Goal: Information Seeking & Learning: Find specific fact

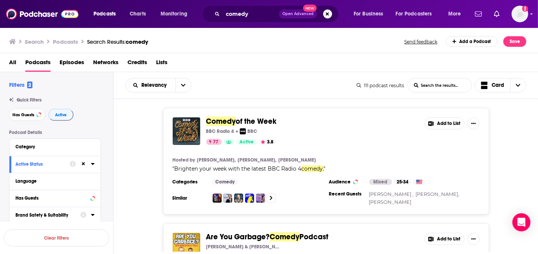
scroll to position [3734, 0]
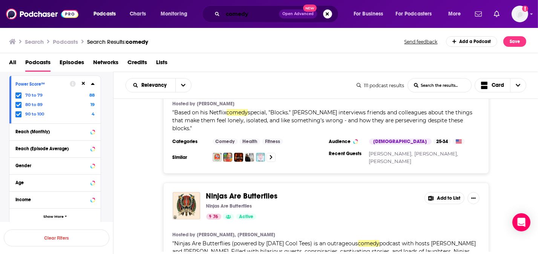
click at [235, 14] on input "comedy" at bounding box center [251, 14] width 56 height 12
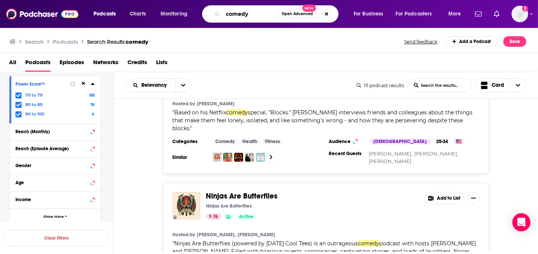
click at [235, 14] on input "comedy" at bounding box center [250, 14] width 55 height 12
type input "my brother"
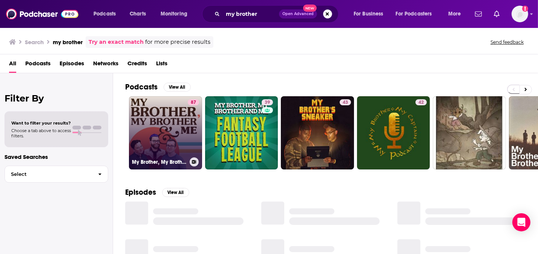
click at [156, 125] on link "87 My Brother, My Brother And Me" at bounding box center [165, 132] width 73 height 73
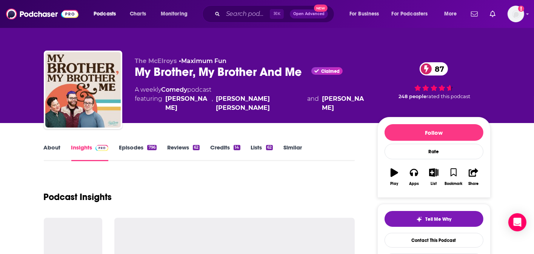
click at [289, 146] on link "Similar" at bounding box center [292, 152] width 18 height 17
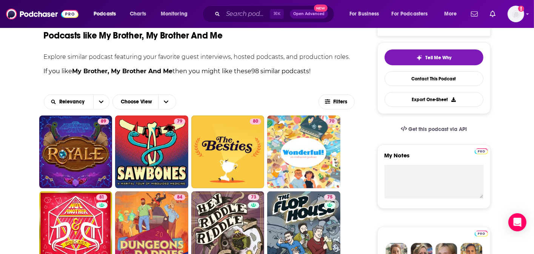
scroll to position [171, 0]
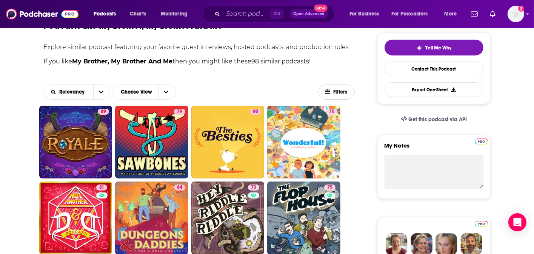
click at [331, 95] on button "Filters" at bounding box center [336, 91] width 36 height 15
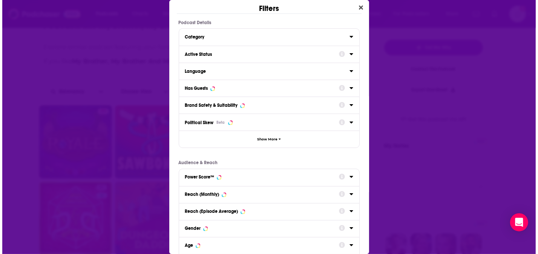
scroll to position [0, 0]
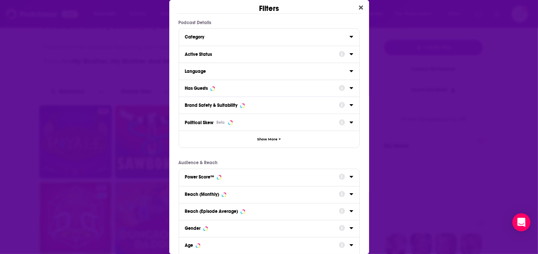
click at [350, 53] on icon "Dialog" at bounding box center [351, 54] width 3 height 2
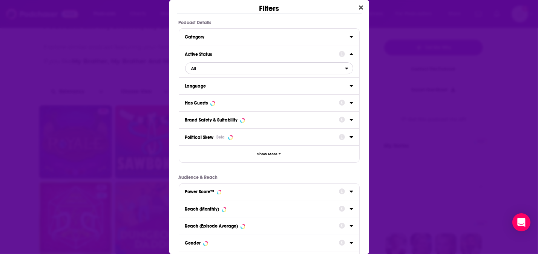
click at [255, 69] on span "All" at bounding box center [265, 68] width 159 height 10
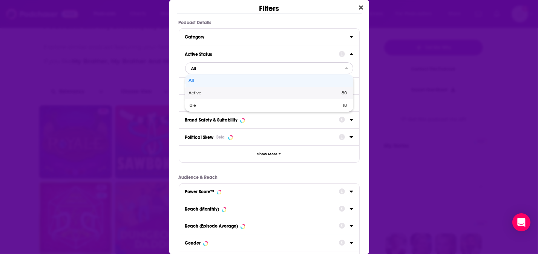
click at [230, 92] on span "Active" at bounding box center [230, 93] width 82 height 4
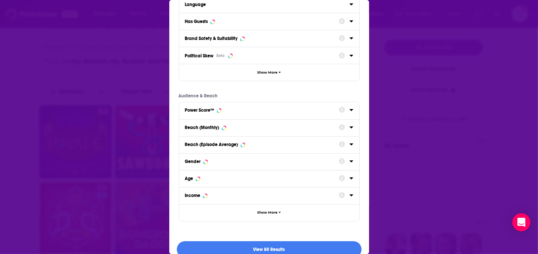
scroll to position [87, 0]
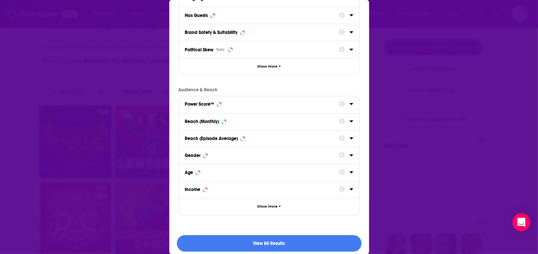
click at [348, 106] on div "Dialog" at bounding box center [346, 103] width 14 height 9
click at [350, 104] on icon "Dialog" at bounding box center [352, 104] width 4 height 6
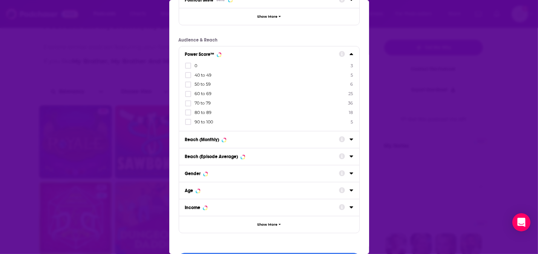
scroll to position [160, 0]
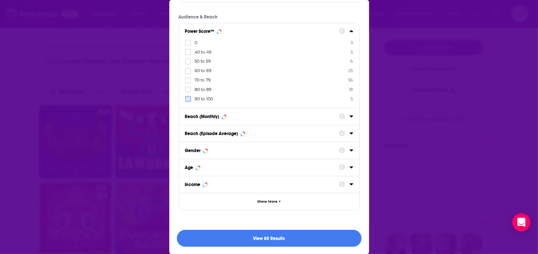
click at [189, 98] on icon "Dialog" at bounding box center [188, 98] width 5 height 3
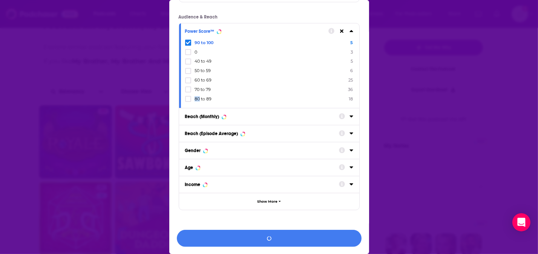
click at [189, 98] on icon "Dialog" at bounding box center [188, 98] width 5 height 3
click at [288, 239] on button "View 56 Results" at bounding box center [269, 238] width 185 height 17
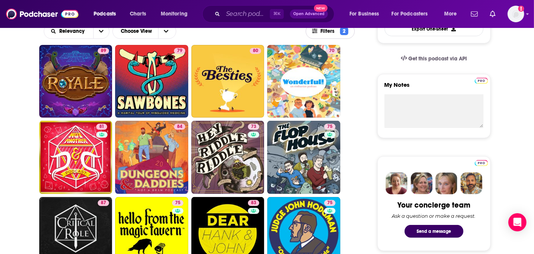
scroll to position [232, 0]
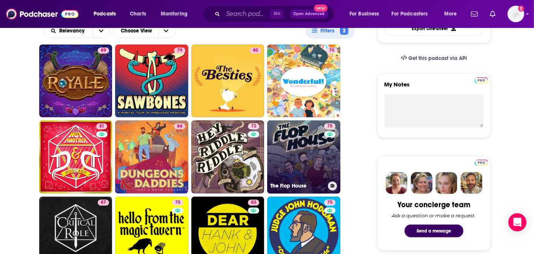
click at [317, 163] on link "75 The Flop House" at bounding box center [303, 156] width 73 height 73
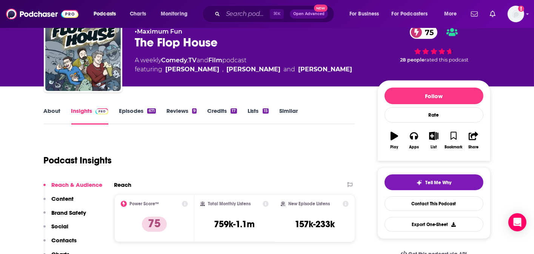
scroll to position [38, 0]
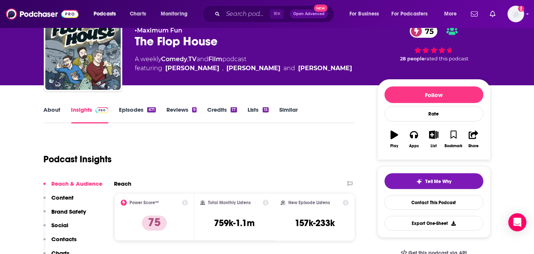
click at [51, 110] on link "About" at bounding box center [52, 114] width 17 height 17
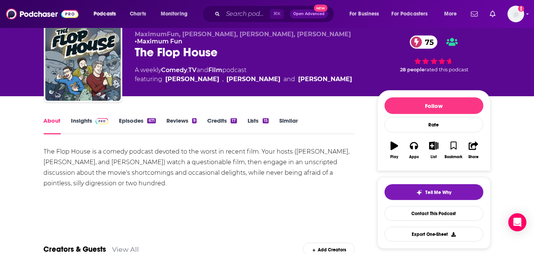
scroll to position [27, 0]
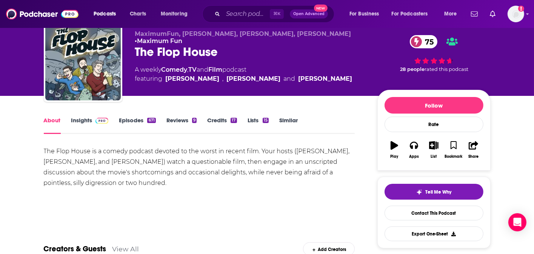
click at [92, 123] on span at bounding box center [100, 120] width 16 height 7
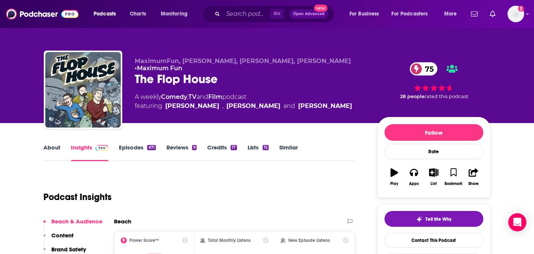
click at [161, 79] on div "The Flop House 75" at bounding box center [250, 79] width 230 height 15
copy div "The Flop House 75"
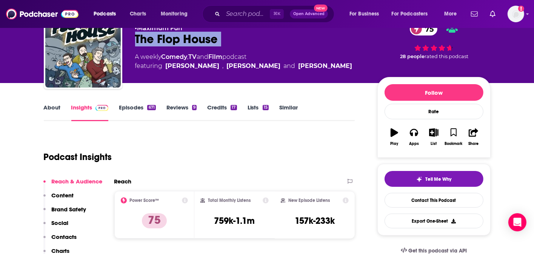
scroll to position [44, 0]
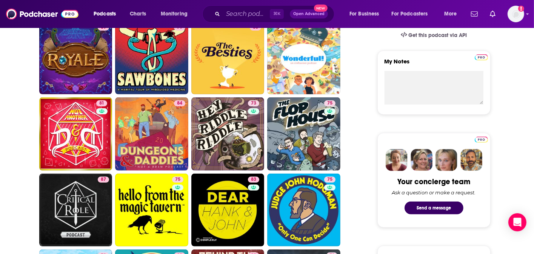
scroll to position [257, 0]
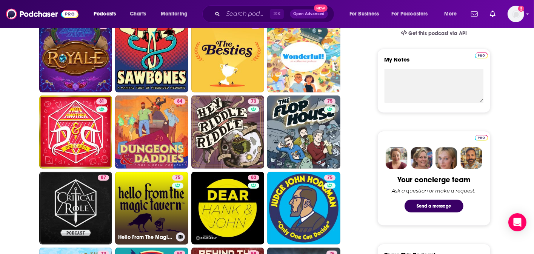
click at [178, 191] on div "75" at bounding box center [178, 204] width 13 height 58
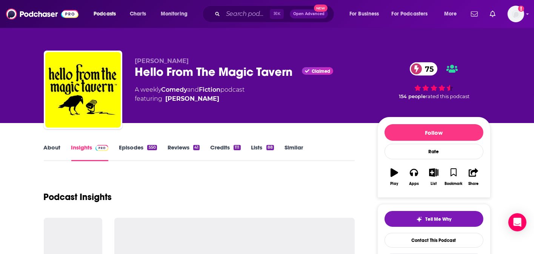
click at [194, 72] on div "Hello From The Magic Tavern Claimed 75" at bounding box center [250, 71] width 230 height 15
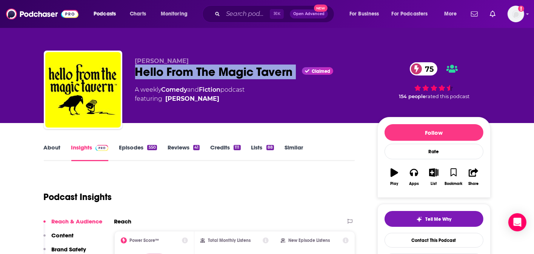
click at [194, 72] on div "Hello From The Magic Tavern Claimed 75" at bounding box center [250, 71] width 230 height 15
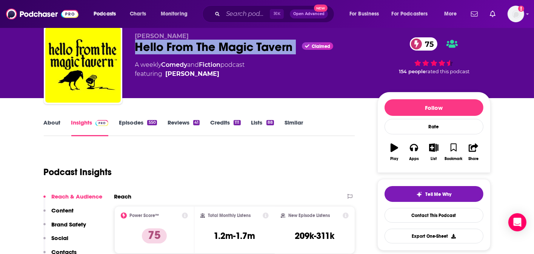
scroll to position [103, 0]
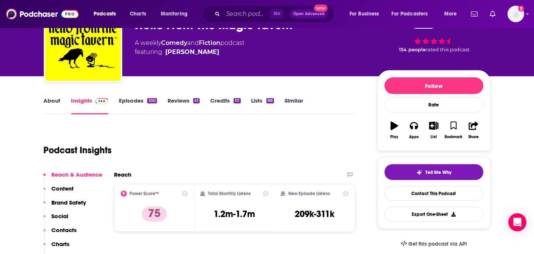
scroll to position [0, 0]
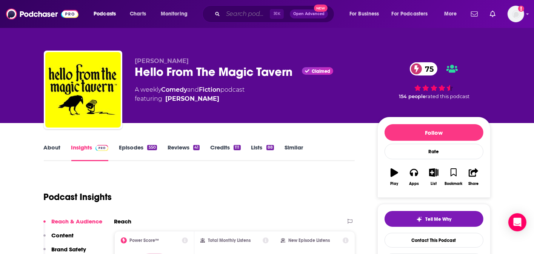
click at [228, 18] on input "Search podcasts, credits, & more..." at bounding box center [246, 14] width 47 height 12
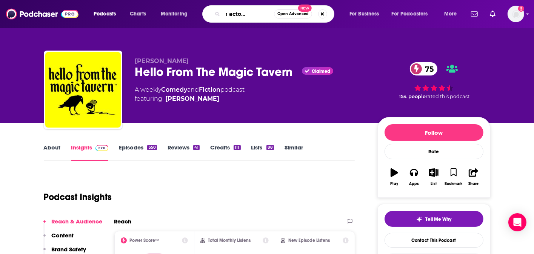
type input "actors on actors on actors"
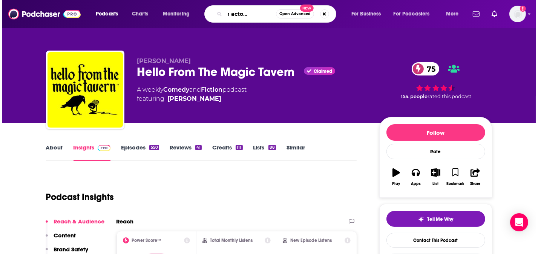
scroll to position [0, 27]
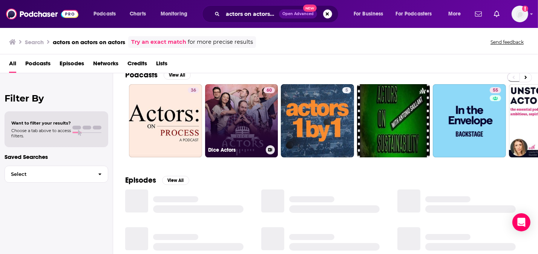
scroll to position [11, 0]
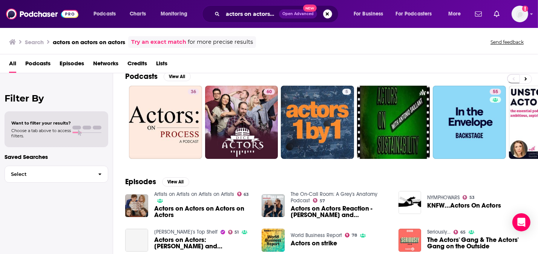
click at [40, 64] on span "Podcasts" at bounding box center [37, 64] width 25 height 15
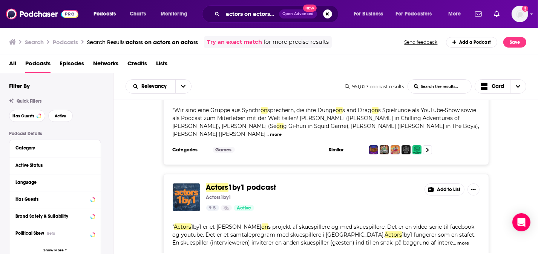
scroll to position [177, 0]
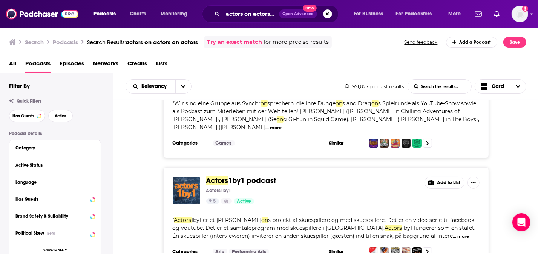
click at [220, 11] on div "actors on actors on actors Open Advanced New" at bounding box center [270, 13] width 136 height 17
click at [229, 15] on input "actors on actors on actors" at bounding box center [251, 14] width 56 height 12
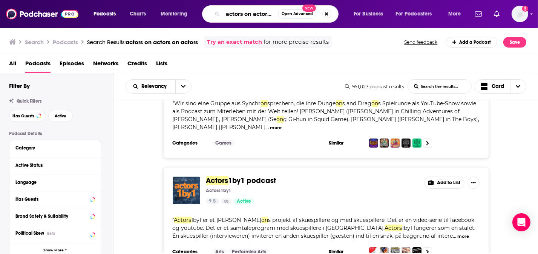
click at [230, 15] on input "actors on actors on actors" at bounding box center [250, 14] width 55 height 12
click at [230, 16] on input "actors on actors on actors" at bounding box center [250, 14] width 55 height 12
click at [231, 16] on input "actors on actors on actors" at bounding box center [250, 14] width 55 height 12
click at [233, 15] on input "actors on actors on actors" at bounding box center [250, 14] width 55 height 12
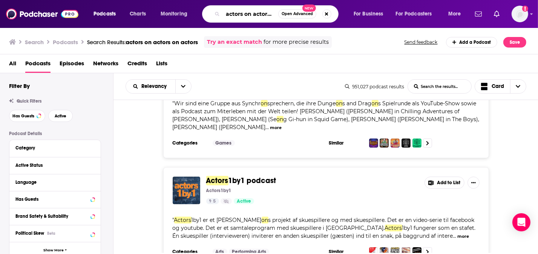
click at [233, 15] on input "actors on actors on actors" at bounding box center [250, 14] width 55 height 12
paste input "[PERSON_NAME]"
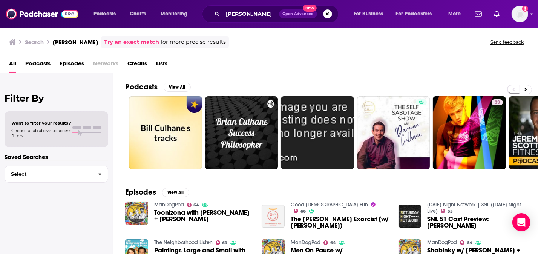
click at [32, 63] on span "Podcasts" at bounding box center [37, 64] width 25 height 15
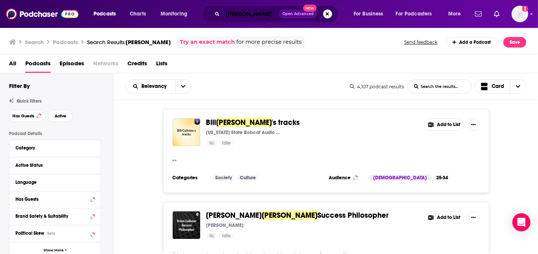
click at [230, 16] on input "[PERSON_NAME]" at bounding box center [251, 14] width 56 height 12
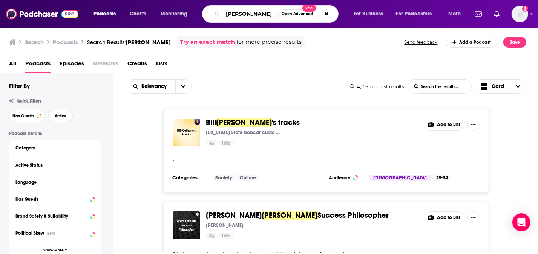
click at [230, 15] on input "[PERSON_NAME]" at bounding box center [250, 14] width 55 height 12
click at [230, 16] on input "[PERSON_NAME]" at bounding box center [250, 14] width 55 height 12
type input "artists on artists on artists"
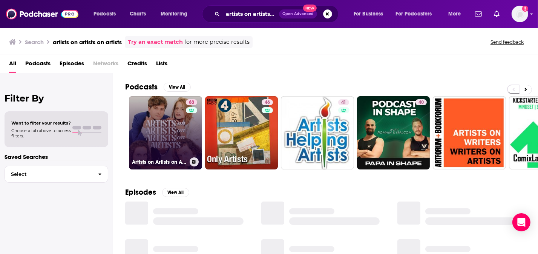
click at [169, 117] on link "63 Artists on Artists on Artists on Artists" at bounding box center [165, 132] width 73 height 73
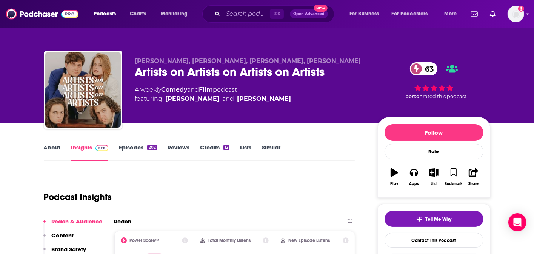
click at [55, 148] on link "About" at bounding box center [52, 152] width 17 height 17
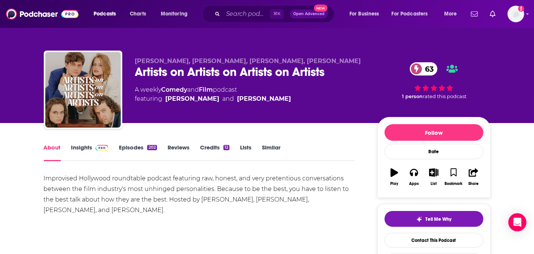
click at [88, 148] on link "Insights" at bounding box center [89, 152] width 37 height 17
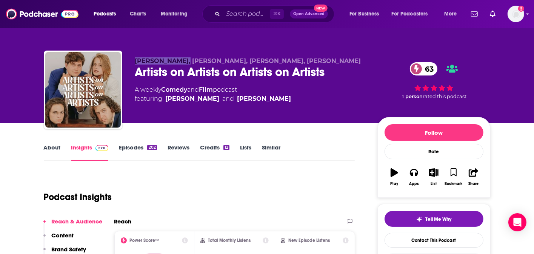
drag, startPoint x: 135, startPoint y: 58, endPoint x: 184, endPoint y: 61, distance: 49.9
click at [184, 61] on span "[PERSON_NAME], [PERSON_NAME], [PERSON_NAME], [PERSON_NAME]" at bounding box center [248, 60] width 226 height 7
copy span "[PERSON_NAME]"
click at [187, 61] on span "[PERSON_NAME], [PERSON_NAME], [PERSON_NAME], [PERSON_NAME]" at bounding box center [248, 60] width 226 height 7
drag, startPoint x: 187, startPoint y: 61, endPoint x: 235, endPoint y: 61, distance: 47.9
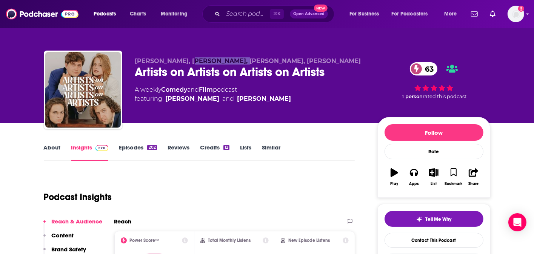
click at [235, 61] on span "[PERSON_NAME], [PERSON_NAME], [PERSON_NAME], [PERSON_NAME]" at bounding box center [248, 60] width 226 height 7
copy span "[PERSON_NAME]"
drag, startPoint x: 243, startPoint y: 61, endPoint x: 299, endPoint y: 61, distance: 56.2
click at [299, 61] on span "[PERSON_NAME], [PERSON_NAME], [PERSON_NAME], [PERSON_NAME]" at bounding box center [248, 60] width 226 height 7
copy span "[PERSON_NAME]"
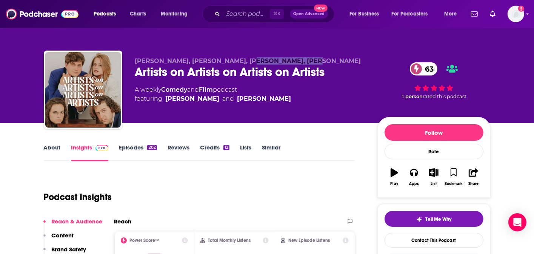
drag, startPoint x: 303, startPoint y: 60, endPoint x: 366, endPoint y: 59, distance: 63.4
click at [366, 59] on div "[PERSON_NAME], [PERSON_NAME], [PERSON_NAME], [PERSON_NAME] Artists on Artists o…" at bounding box center [312, 91] width 355 height 68
copy span "[PERSON_NAME]"
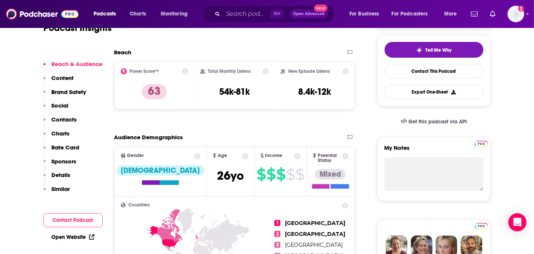
scroll to position [20, 0]
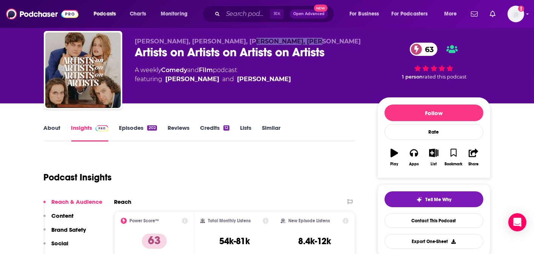
click at [45, 136] on link "About" at bounding box center [52, 132] width 17 height 17
